Goal: Navigation & Orientation: Find specific page/section

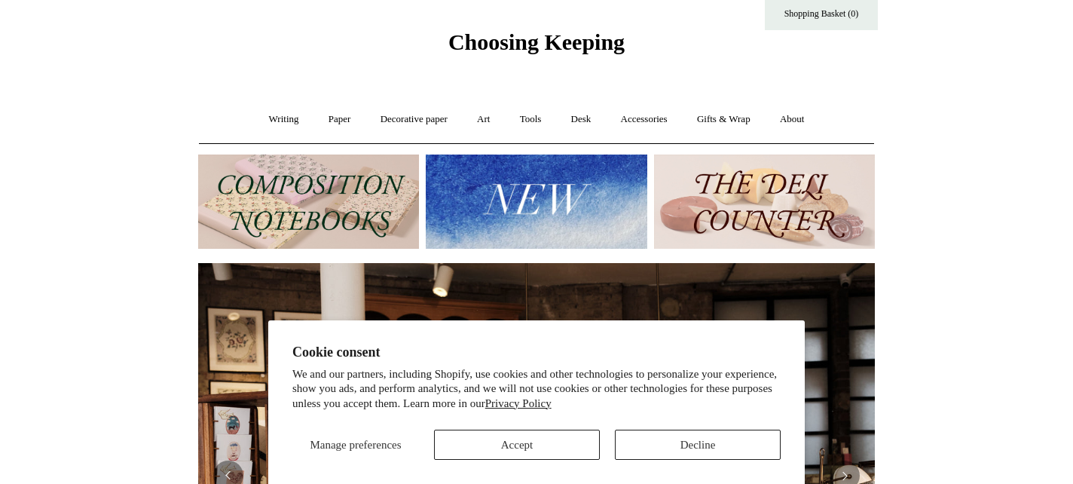
scroll to position [38, 0]
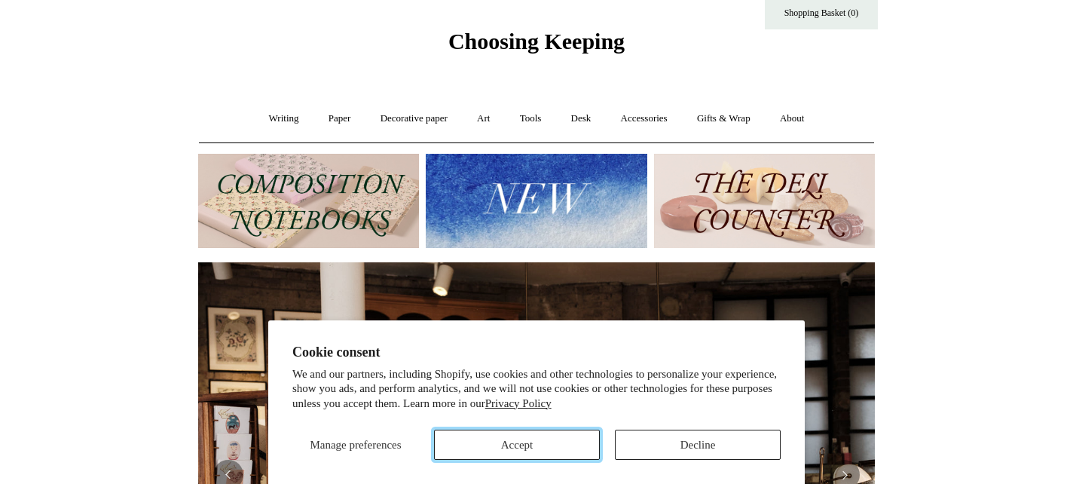
click at [518, 439] on button "Accept" at bounding box center [517, 444] width 166 height 30
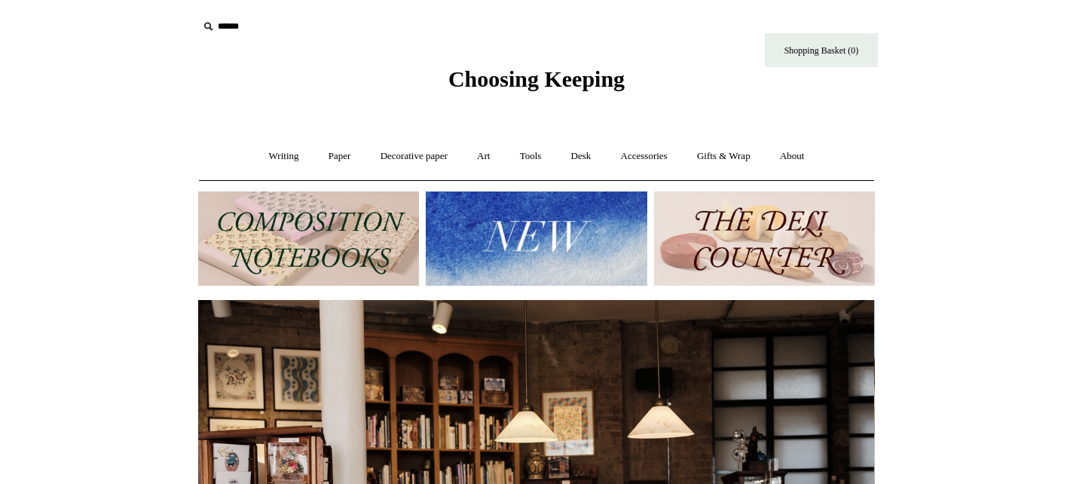
scroll to position [0, 0]
click at [642, 154] on link "Accessories +" at bounding box center [644, 156] width 74 height 40
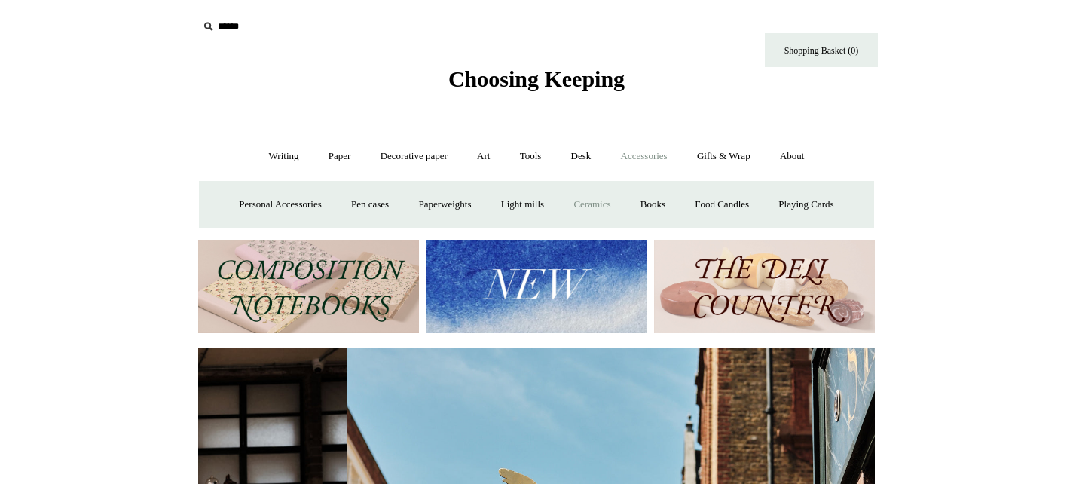
scroll to position [0, 677]
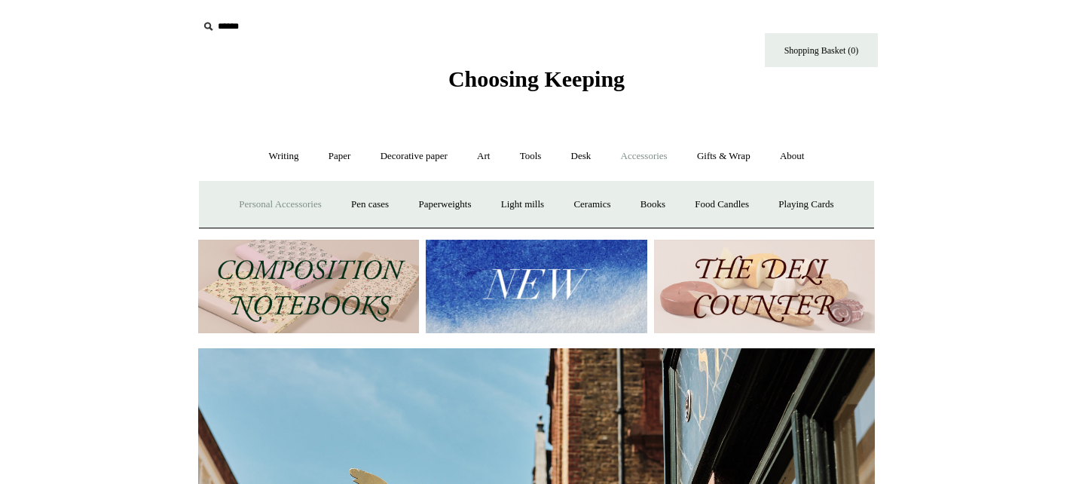
click at [258, 198] on link "Personal Accessories +" at bounding box center [279, 205] width 109 height 40
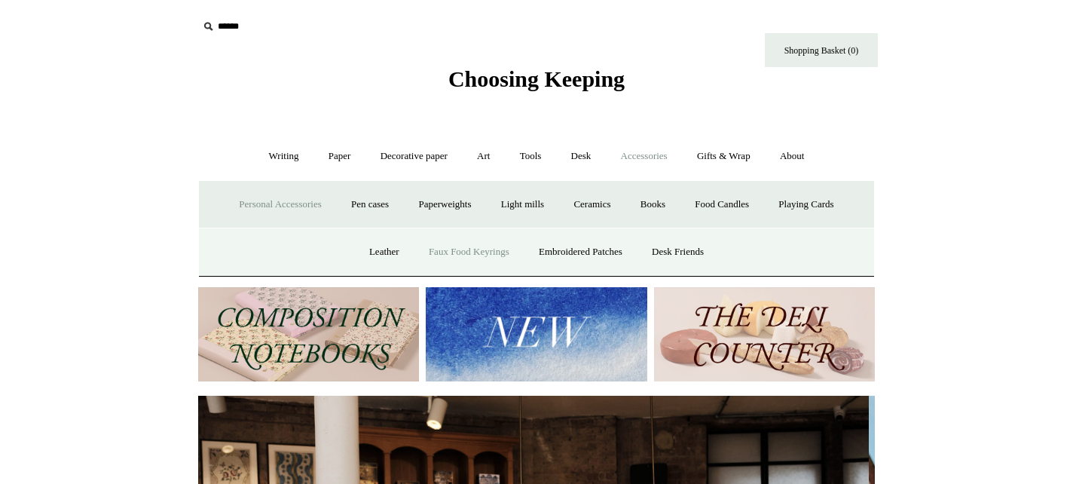
scroll to position [0, 0]
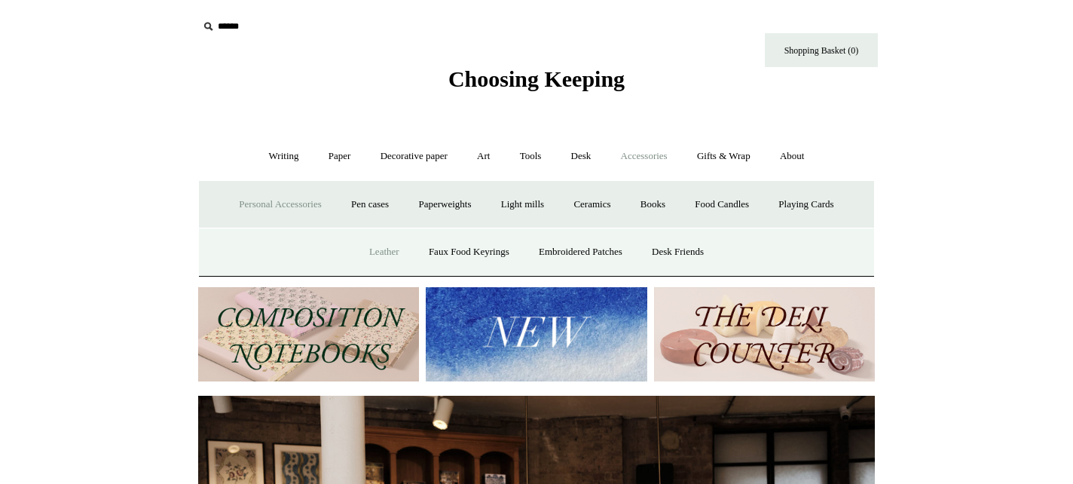
click at [368, 252] on link "Leather" at bounding box center [384, 252] width 57 height 40
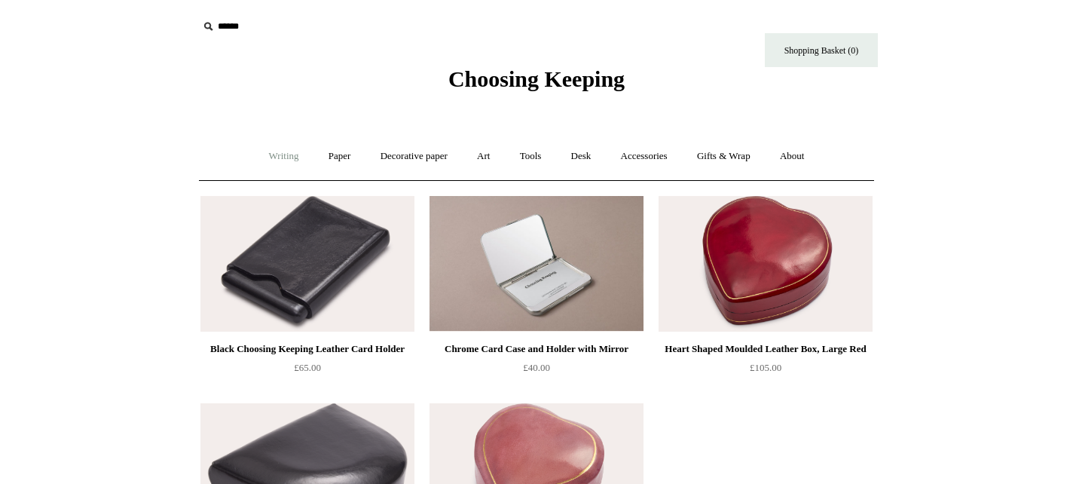
click at [273, 157] on link "Writing +" at bounding box center [283, 156] width 57 height 40
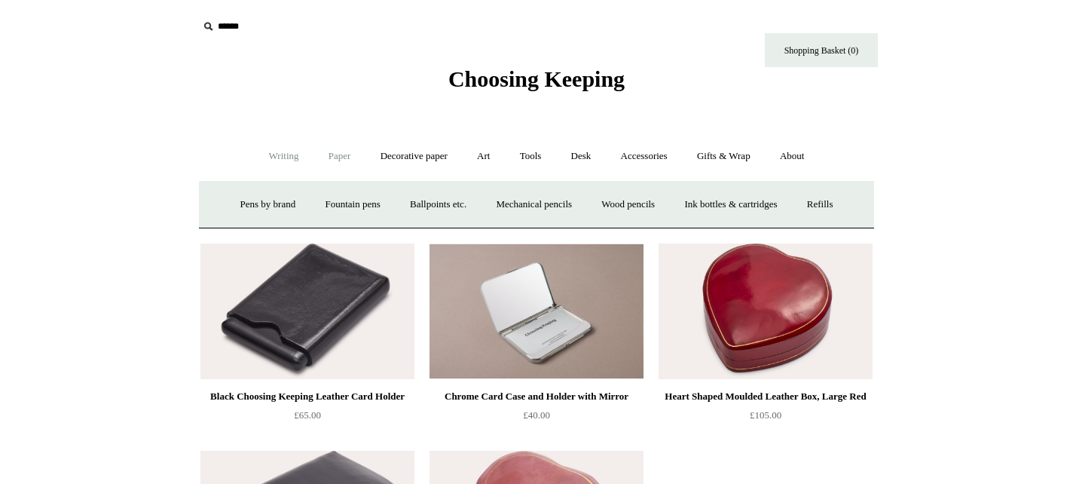
click at [328, 154] on link "Paper +" at bounding box center [340, 156] width 50 height 40
click at [402, 200] on link "📆 Dated Diaries 📆" at bounding box center [418, 205] width 110 height 40
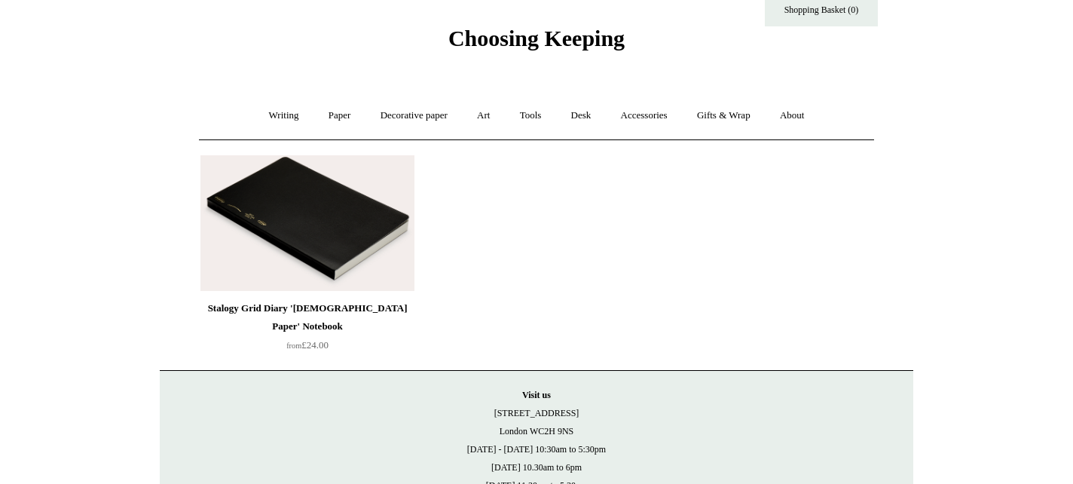
scroll to position [46, 0]
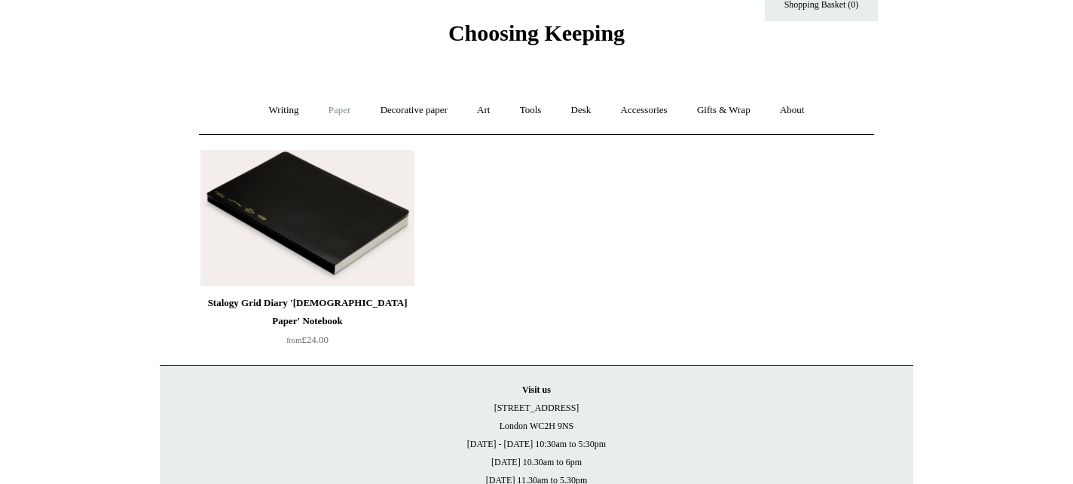
click at [334, 108] on link "Paper +" at bounding box center [340, 110] width 50 height 40
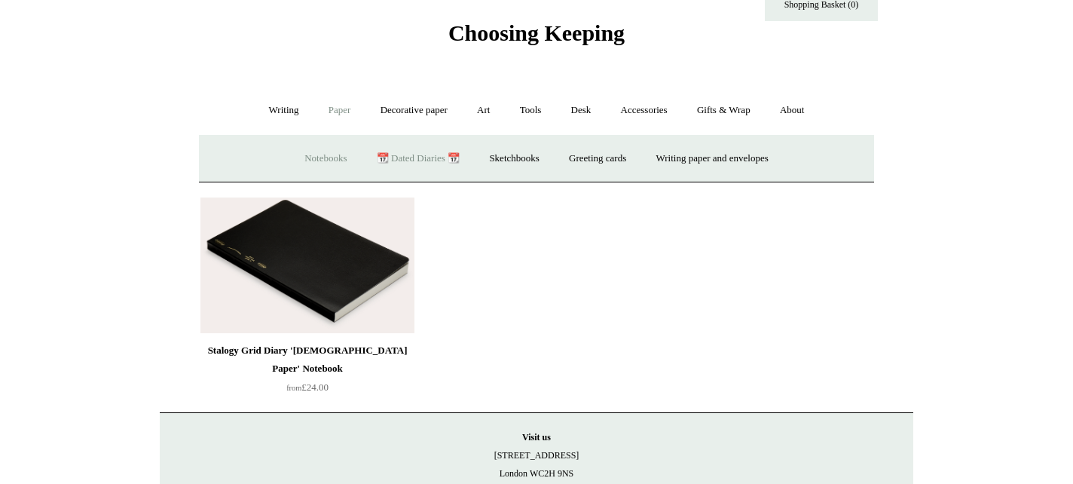
click at [313, 155] on link "Notebooks +" at bounding box center [325, 159] width 69 height 40
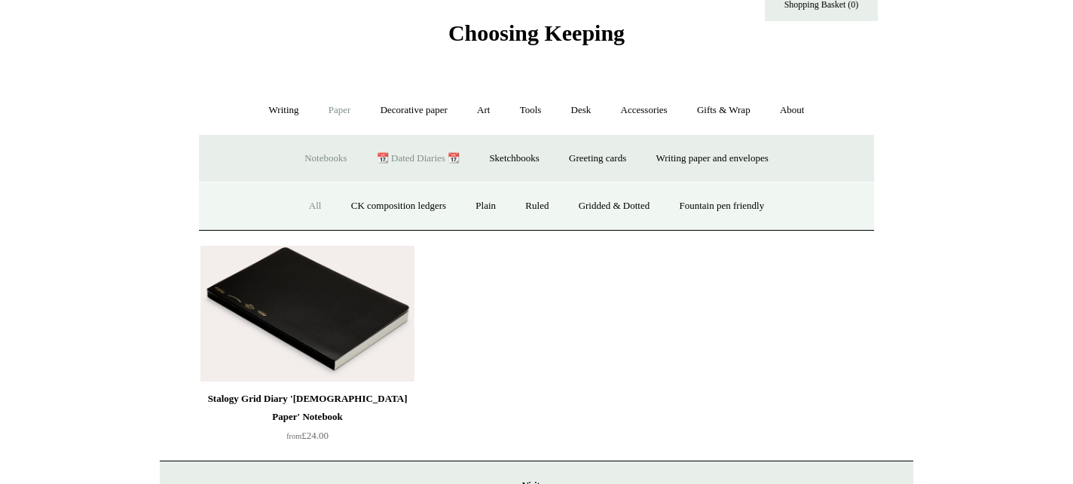
click at [307, 211] on link "All" at bounding box center [315, 206] width 40 height 40
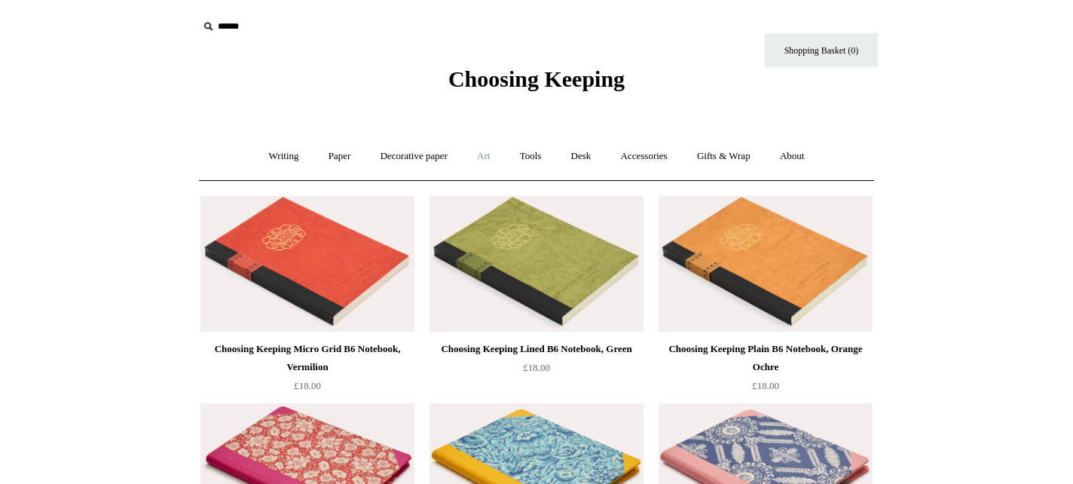
click at [487, 156] on link "Art +" at bounding box center [483, 156] width 40 height 40
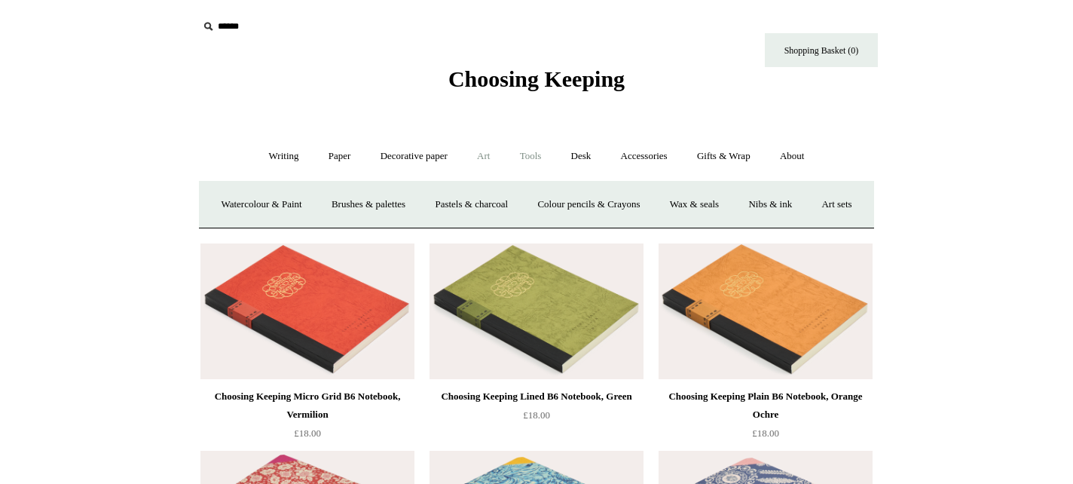
click at [526, 160] on link "Tools +" at bounding box center [530, 156] width 49 height 40
click at [579, 155] on link "Desk +" at bounding box center [581, 156] width 47 height 40
click at [527, 154] on link "Tools +" at bounding box center [530, 156] width 49 height 40
click at [393, 203] on link "Clips +" at bounding box center [393, 205] width 47 height 40
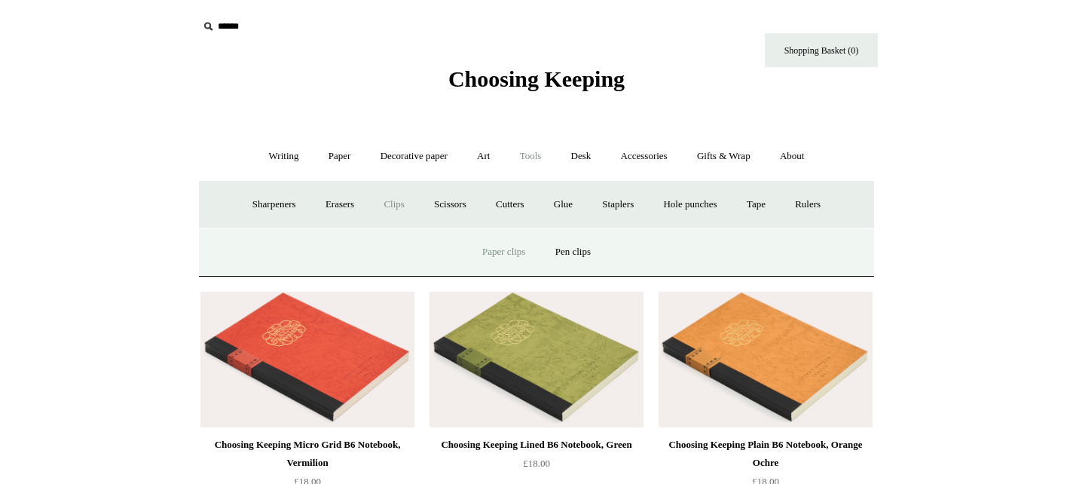
click at [505, 249] on link "Paper clips" at bounding box center [504, 252] width 70 height 40
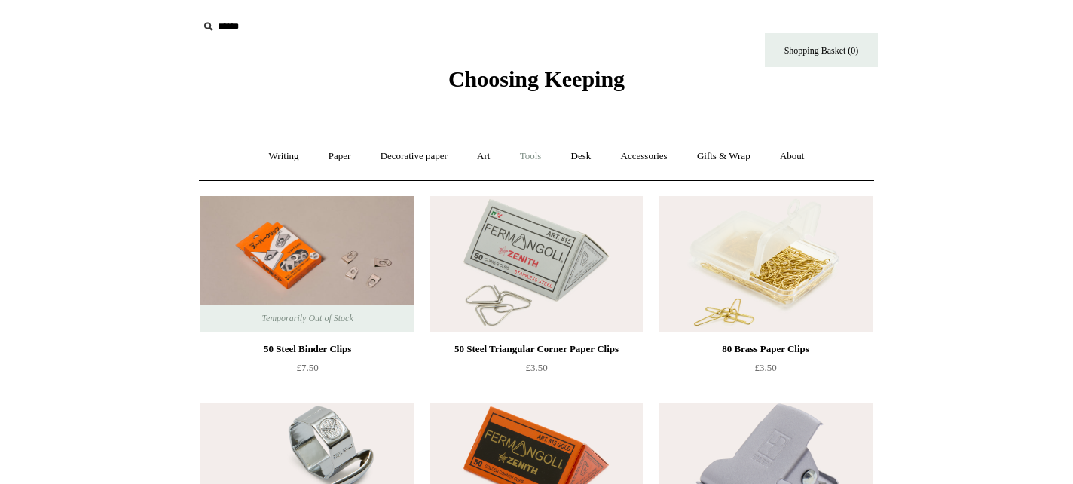
click at [532, 161] on link "Tools +" at bounding box center [530, 156] width 49 height 40
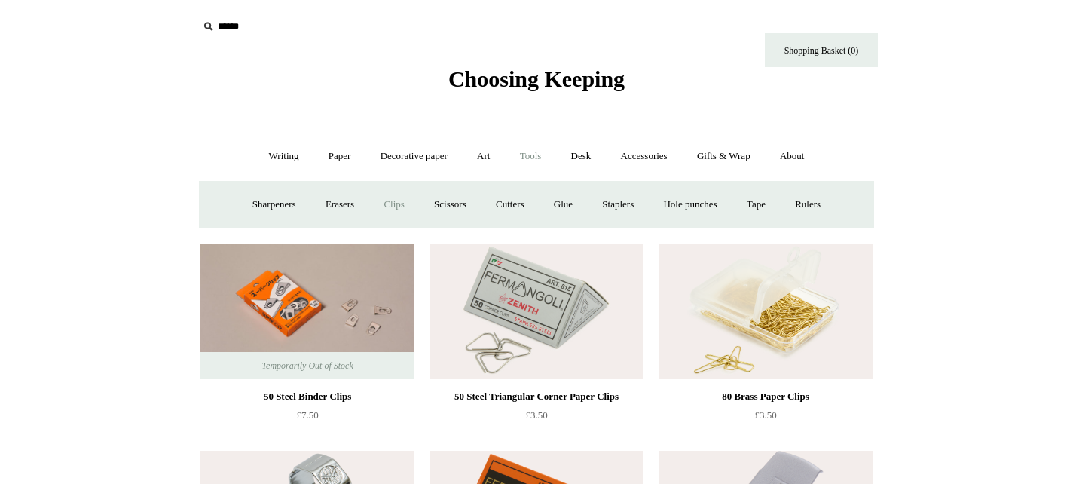
click at [387, 204] on link "Clips +" at bounding box center [393, 205] width 47 height 40
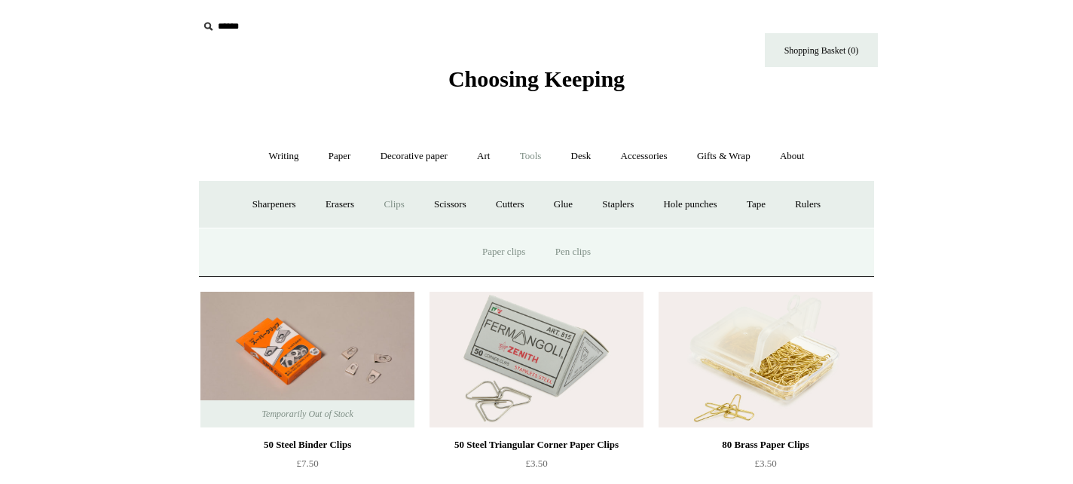
click at [566, 247] on link "Pen clips" at bounding box center [573, 252] width 63 height 40
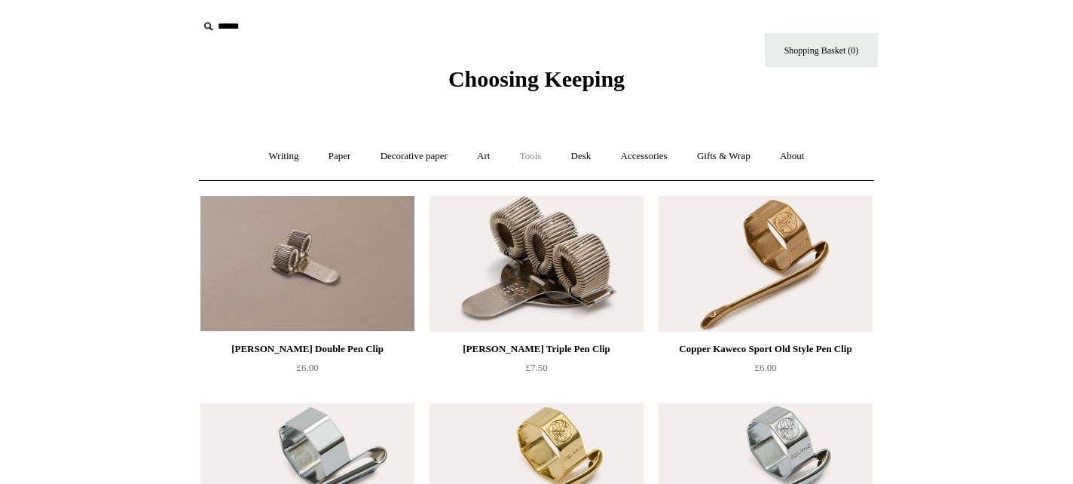
click at [532, 156] on link "Tools +" at bounding box center [530, 156] width 49 height 40
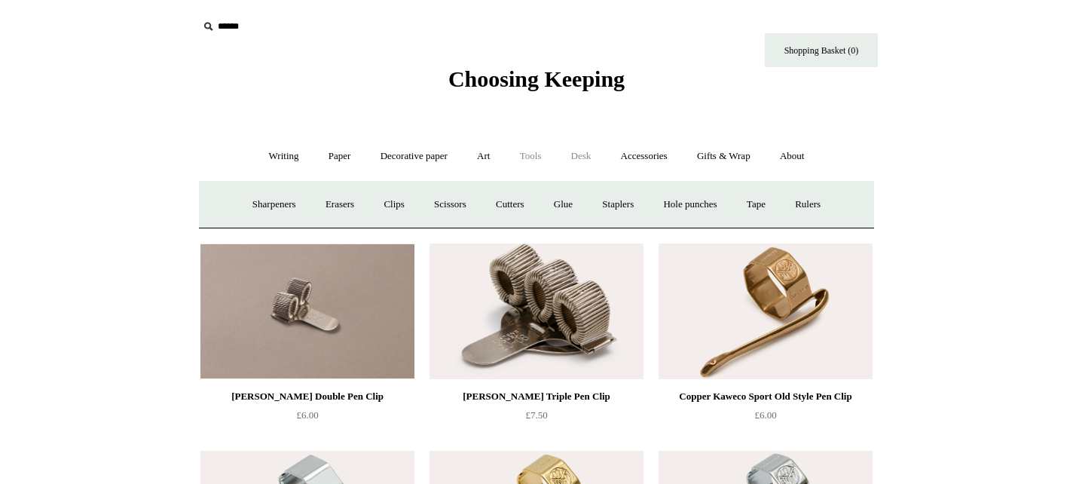
click at [582, 155] on link "Desk +" at bounding box center [581, 156] width 47 height 40
click at [631, 153] on link "Accessories +" at bounding box center [644, 156] width 74 height 40
click at [598, 206] on link "Ceramics +" at bounding box center [592, 205] width 64 height 40
